Goal: Find specific page/section: Find specific page/section

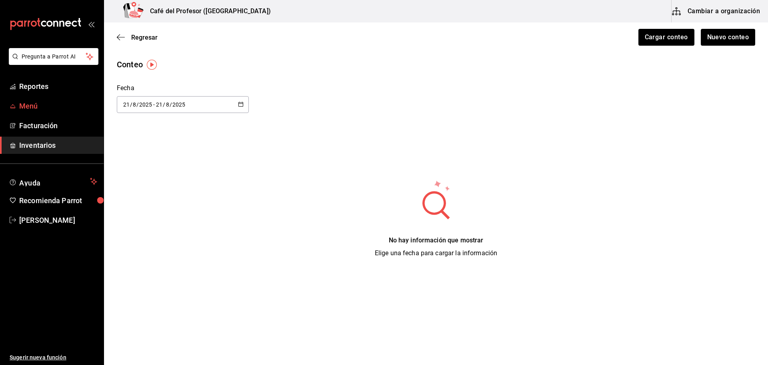
click at [40, 106] on span "Menú" at bounding box center [58, 105] width 78 height 11
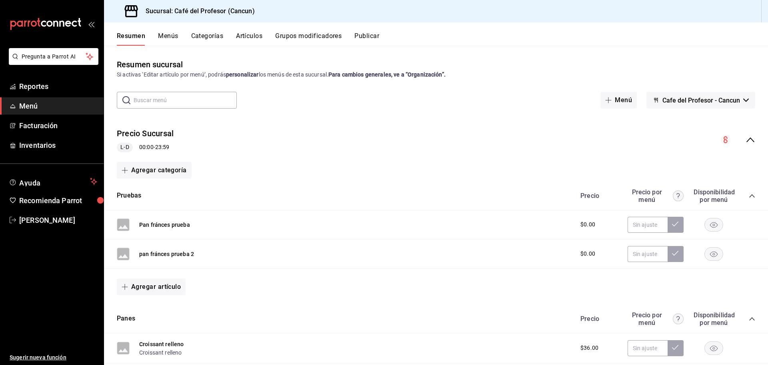
click at [175, 39] on button "Menús" at bounding box center [168, 39] width 20 height 14
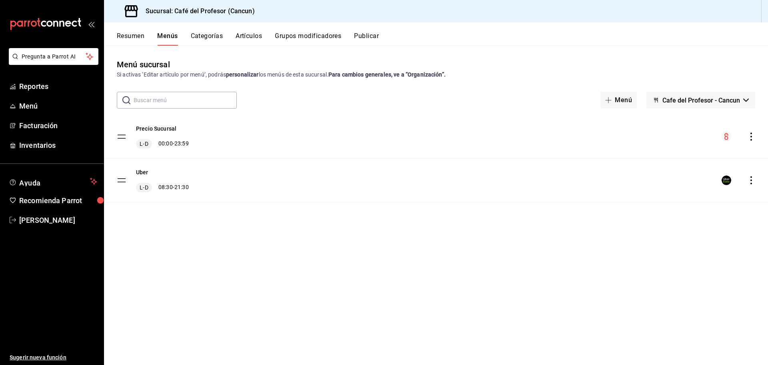
click at [251, 34] on button "Artículos" at bounding box center [249, 39] width 26 height 14
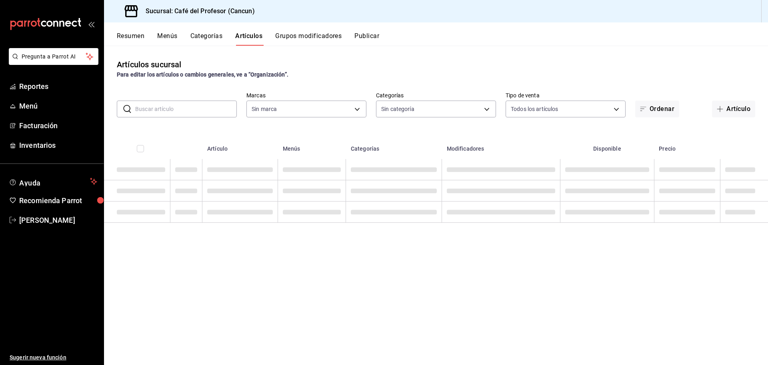
type input "c124c12d-dc0e-4a3d-911f-5b13390841f9"
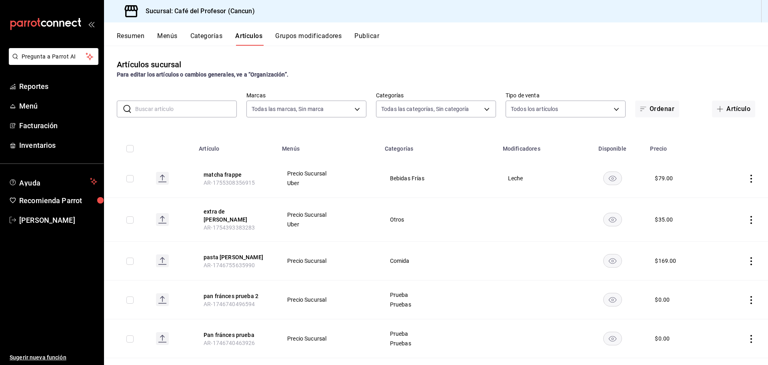
type input "6914d4d7-e8a1-419b-ae6f-75b77527da8c,ea0836e2-bfd0-459c-897e-73978e21b2e2,45dd8…"
click at [189, 115] on input "text" at bounding box center [186, 109] width 102 height 16
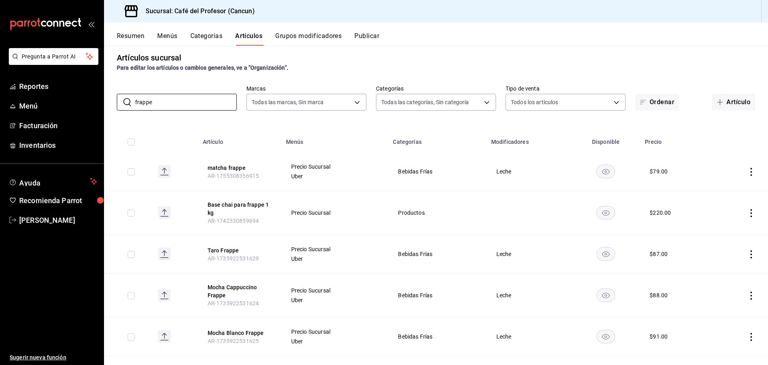
scroll to position [11, 0]
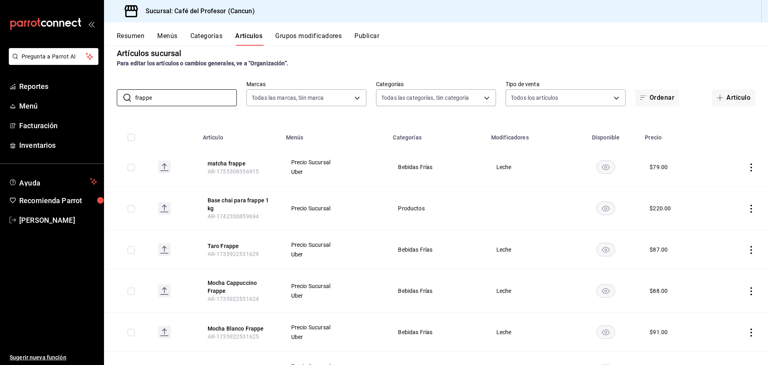
type input "frappe"
